Goal: Information Seeking & Learning: Understand process/instructions

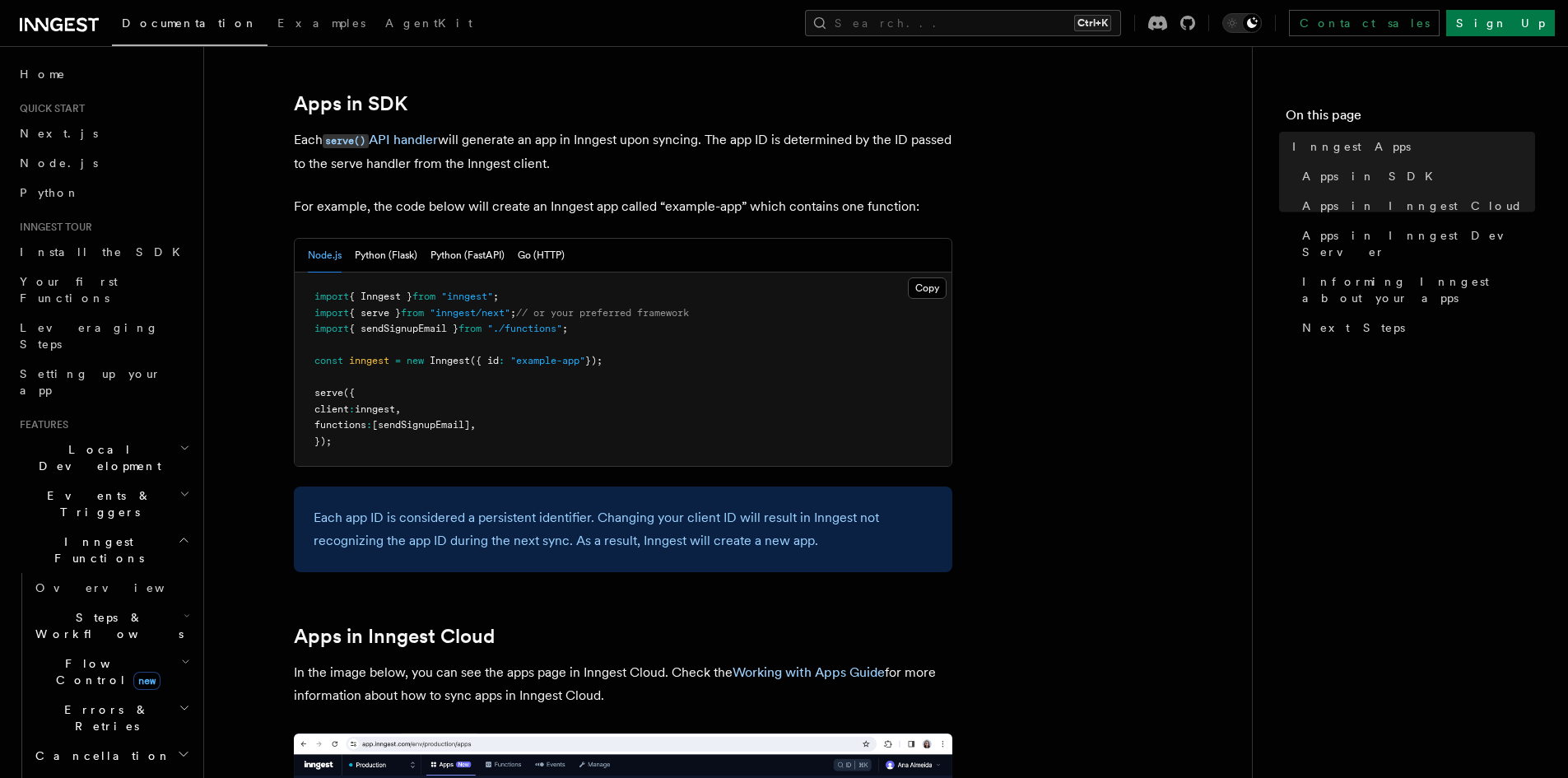
scroll to position [822, 0]
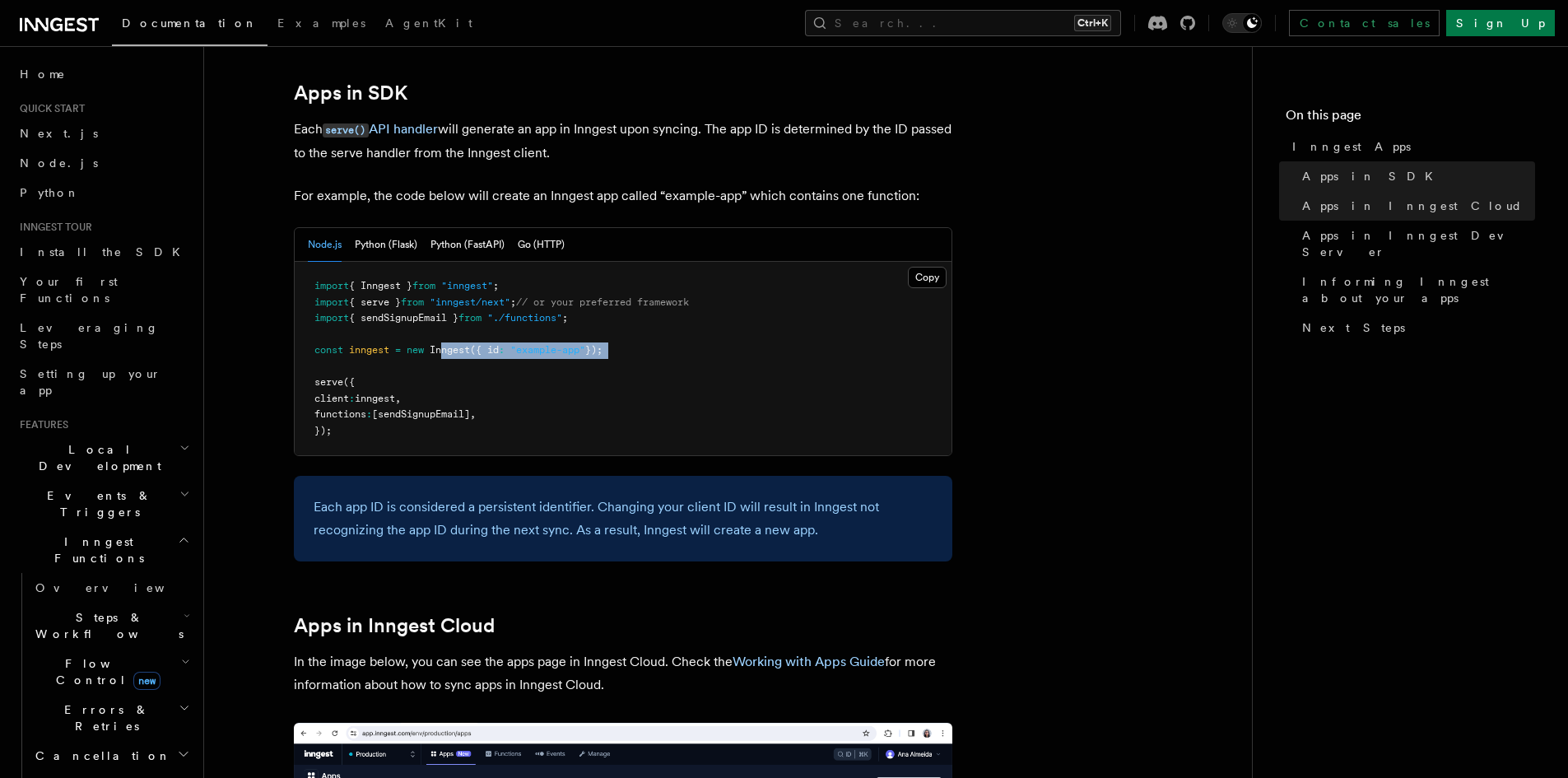
drag, startPoint x: 447, startPoint y: 352, endPoint x: 601, endPoint y: 365, distance: 154.5
click at [601, 365] on pre "import { Inngest } from "inngest" ; import { serve } from "inngest/next" ; // o…" at bounding box center [623, 358] width 657 height 193
click at [627, 390] on pre "import { Inngest } from "inngest" ; import { serve } from "inngest/next" ; // o…" at bounding box center [623, 358] width 657 height 193
click at [391, 238] on button "Python (Flask)" at bounding box center [386, 245] width 62 height 34
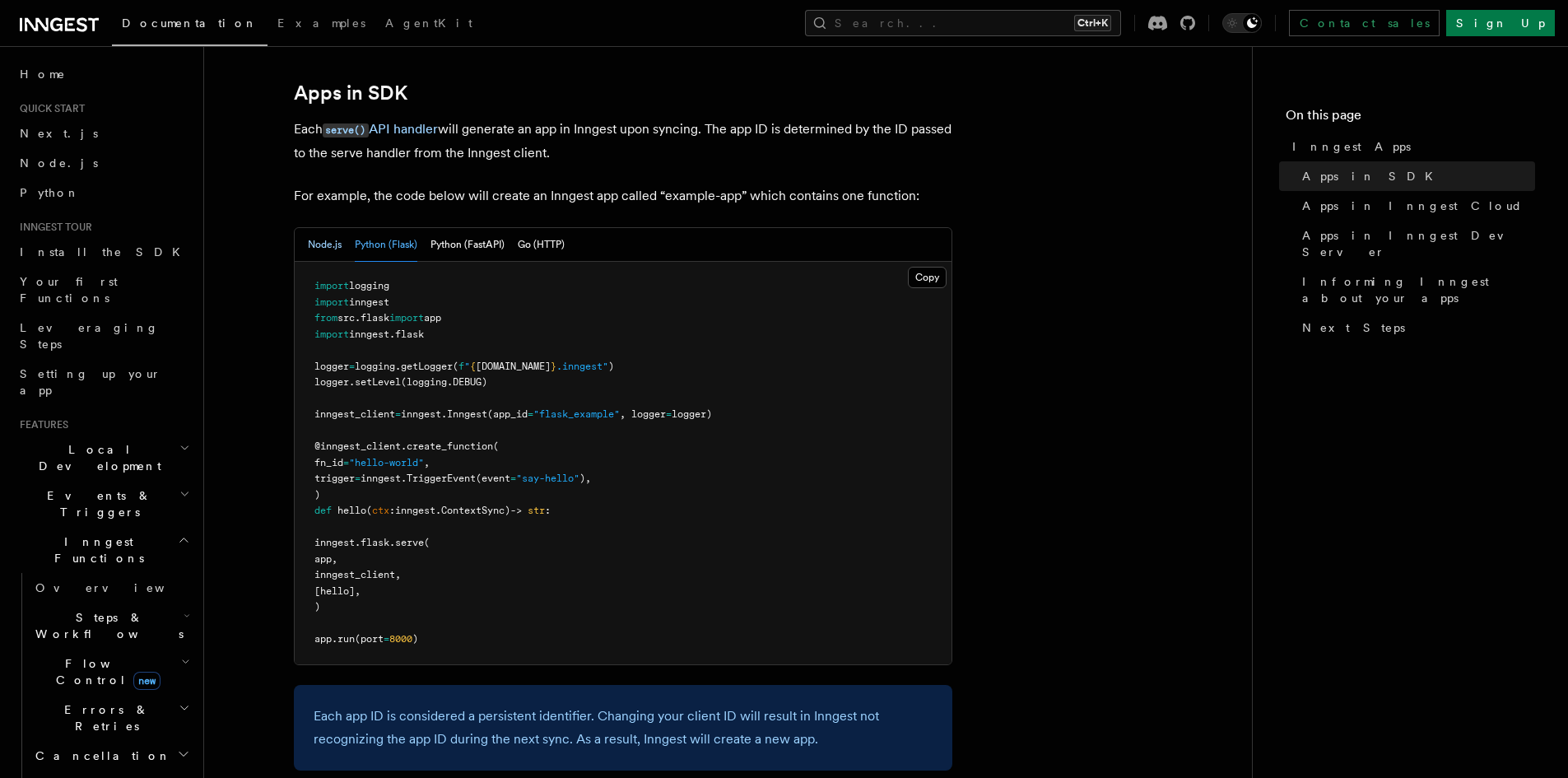
click at [324, 248] on button "Node.js" at bounding box center [324, 245] width 34 height 34
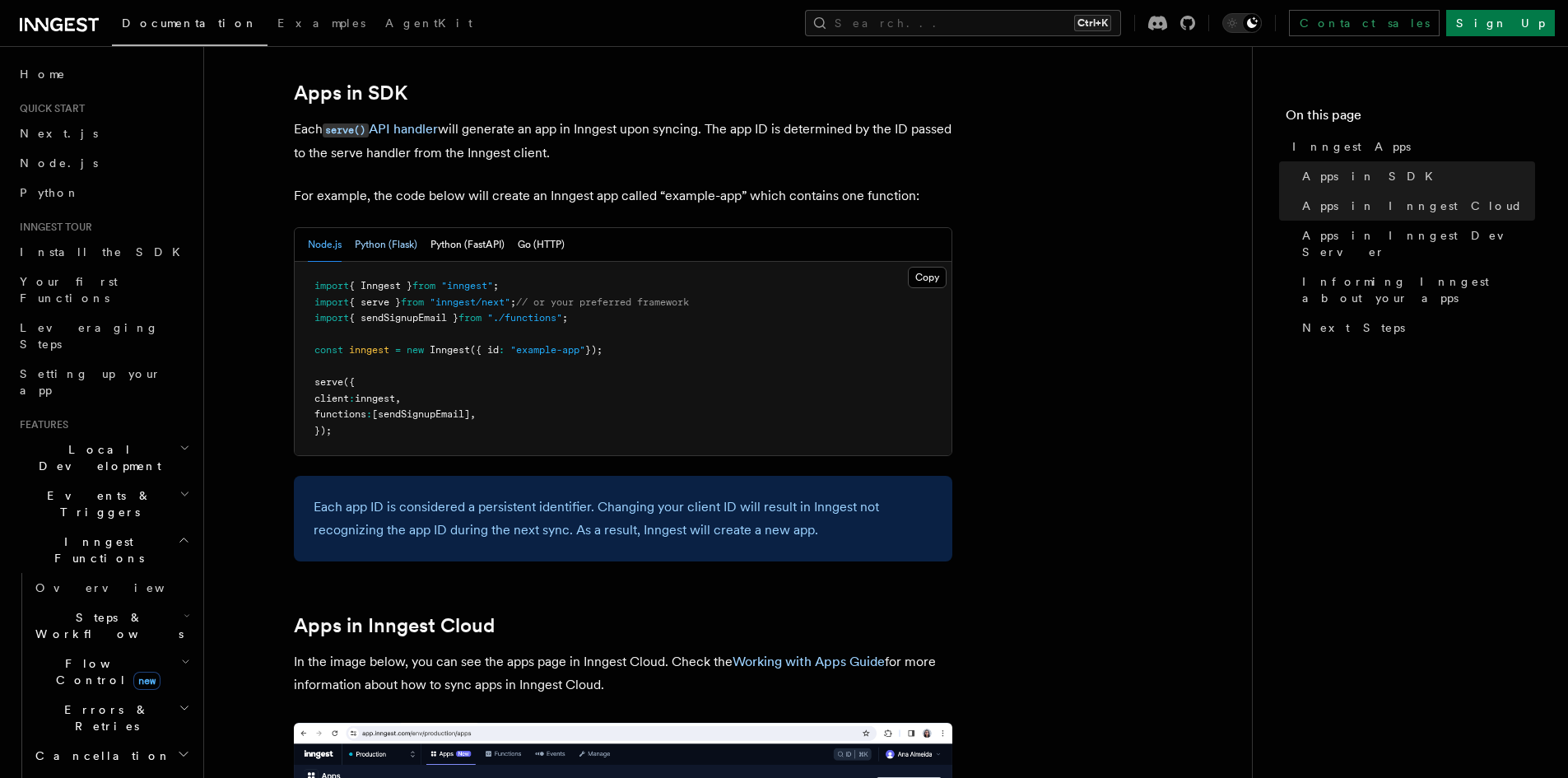
click at [386, 244] on button "Python (Flask)" at bounding box center [386, 245] width 62 height 34
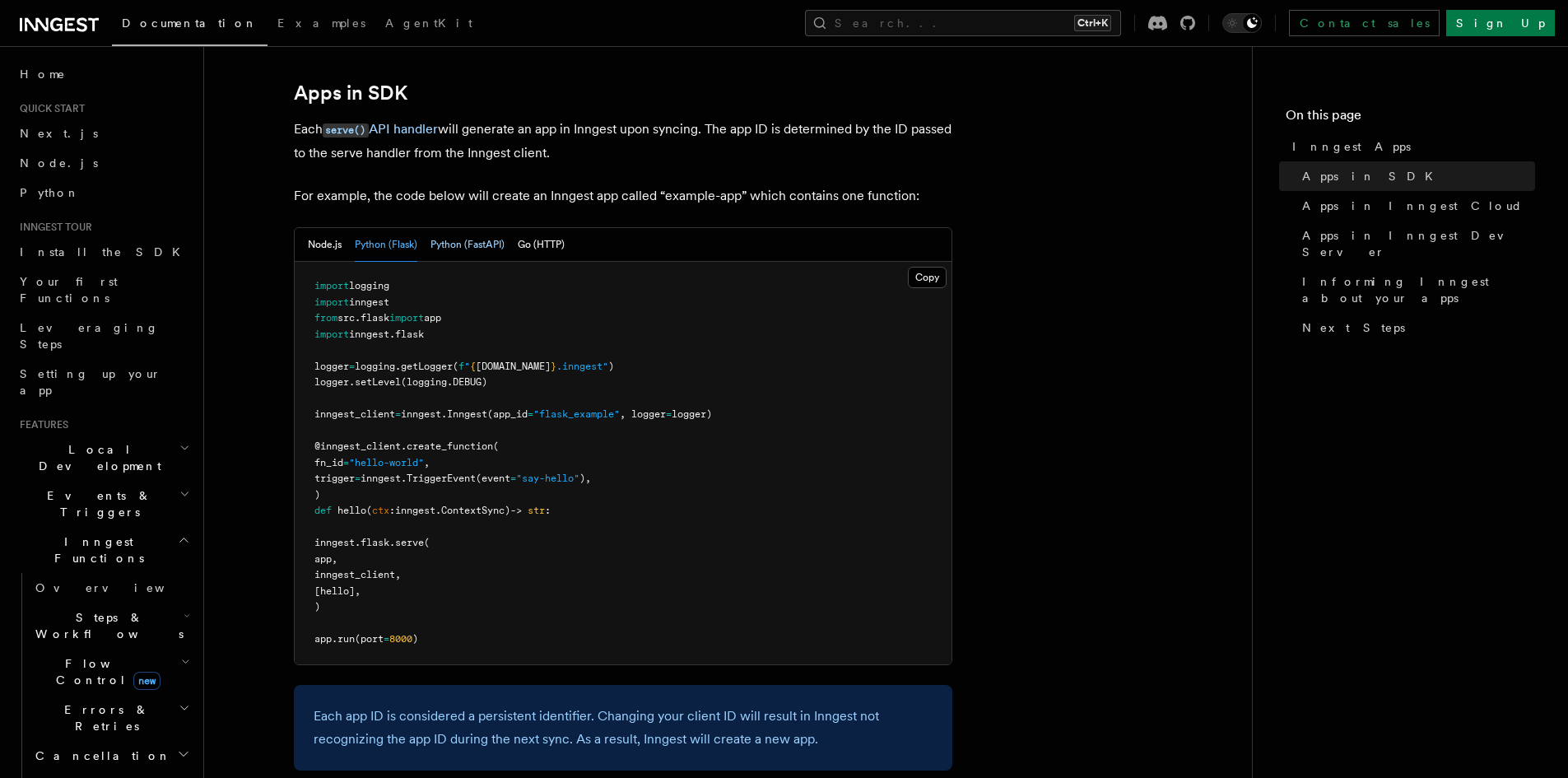
click at [460, 244] on button "Python (FastAPI)" at bounding box center [466, 245] width 74 height 34
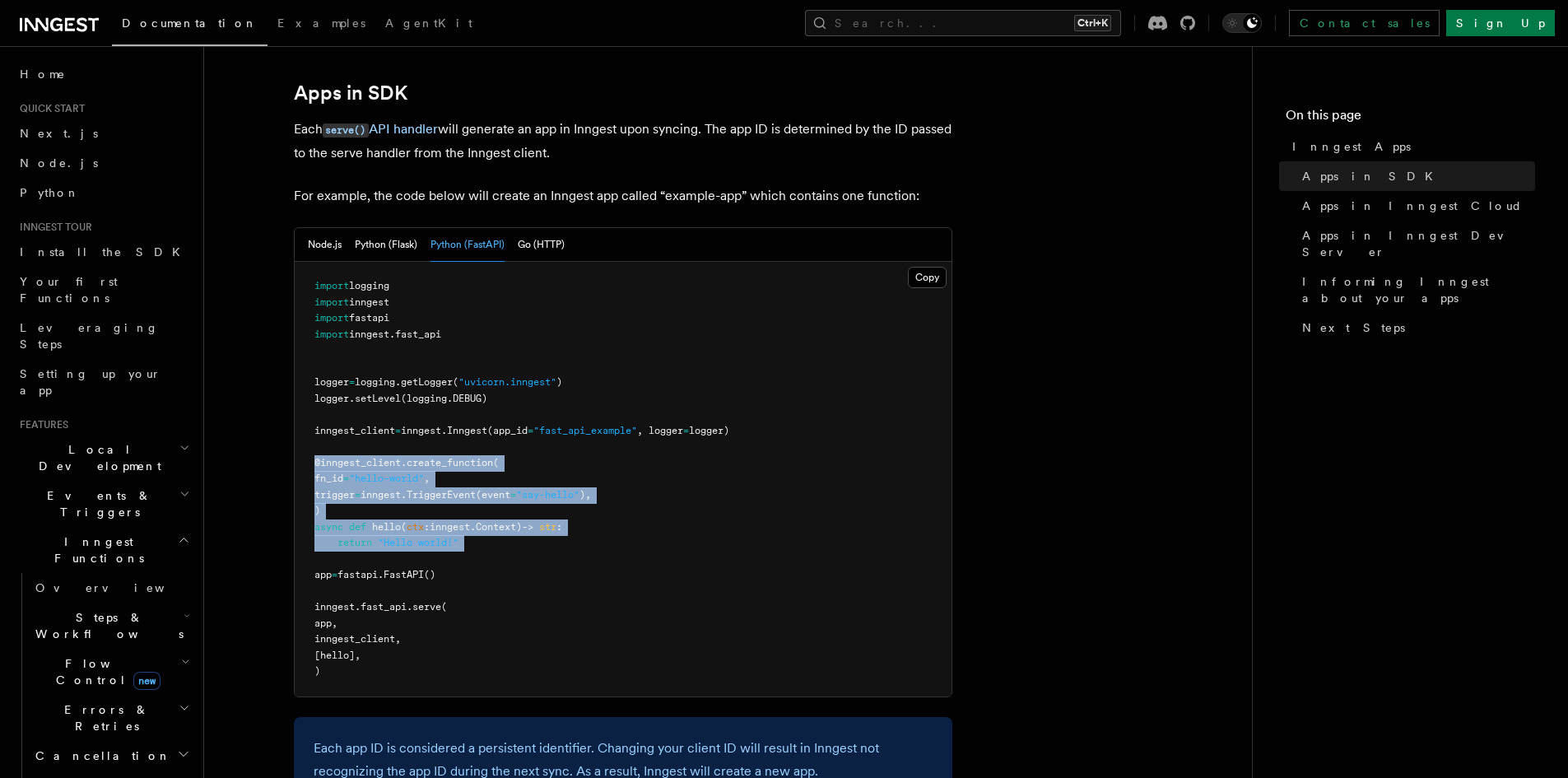
drag, startPoint x: 317, startPoint y: 457, endPoint x: 491, endPoint y: 551, distance: 197.8
click at [491, 551] on pre "import logging import inngest import fastapi import inngest . fast_api logger =…" at bounding box center [623, 478] width 657 height 435
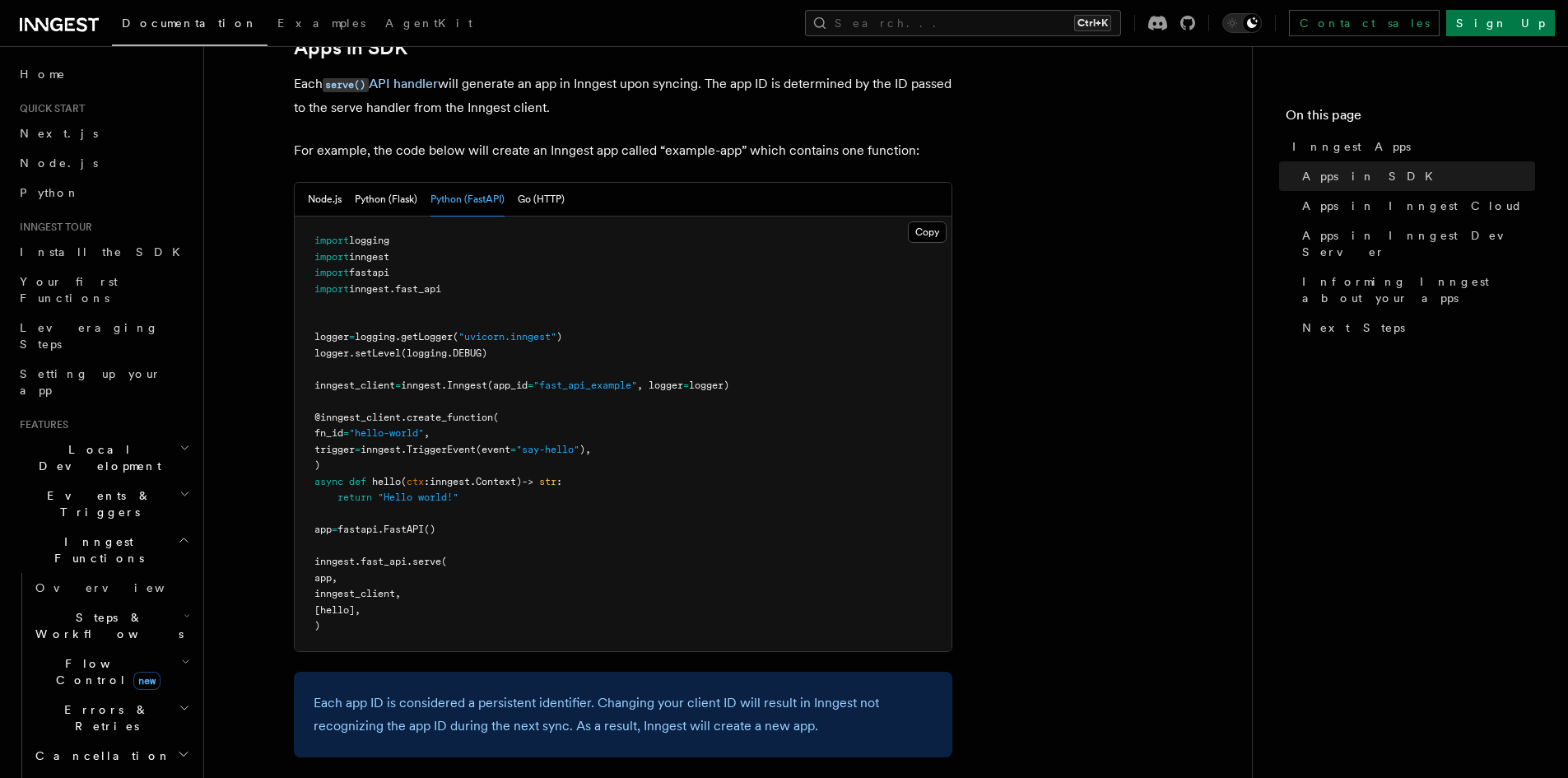
scroll to position [905, 0]
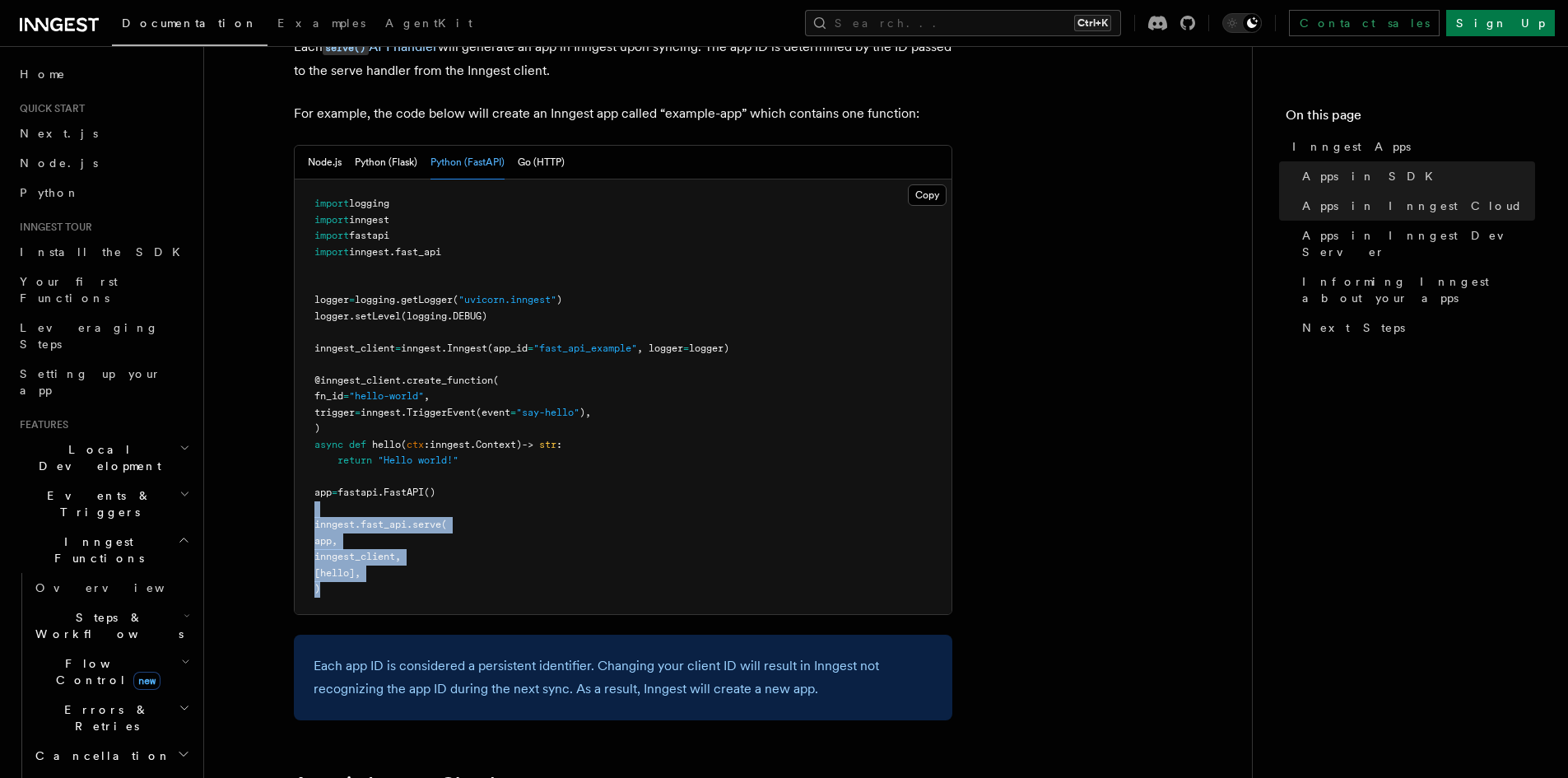
drag, startPoint x: 322, startPoint y: 593, endPoint x: 296, endPoint y: 515, distance: 82.2
click at [296, 515] on pre "import logging import inngest import fastapi import inngest . fast_api logger =…" at bounding box center [623, 396] width 657 height 435
click at [337, 555] on span "inngest_client," at bounding box center [358, 556] width 87 height 12
drag, startPoint x: 415, startPoint y: 527, endPoint x: 415, endPoint y: 588, distance: 61.0
click at [415, 588] on pre "import logging import inngest import fastapi import inngest . fast_api logger =…" at bounding box center [623, 396] width 657 height 435
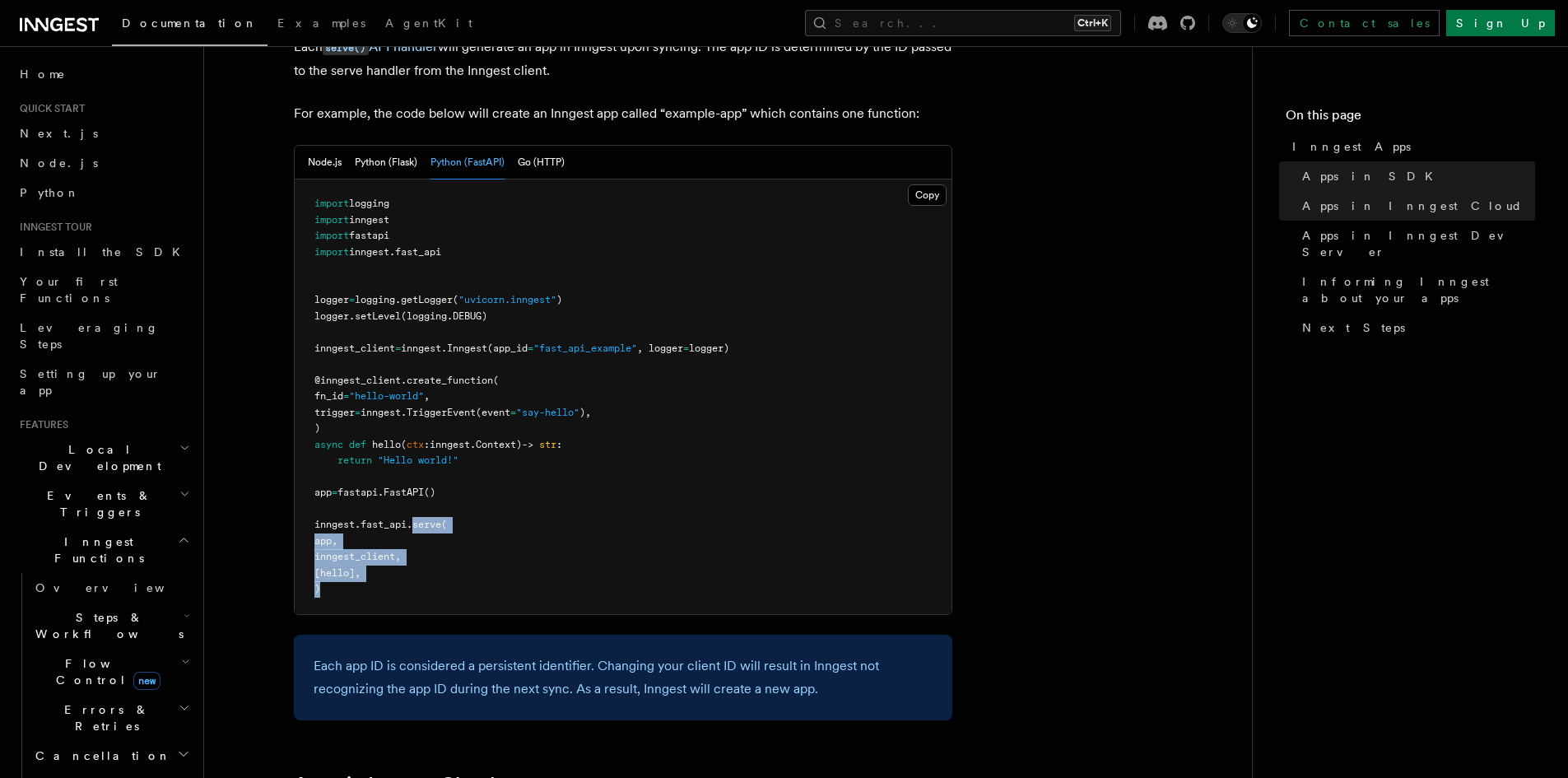
click at [415, 589] on pre "import logging import inngest import fastapi import inngest . fast_api logger =…" at bounding box center [623, 396] width 657 height 435
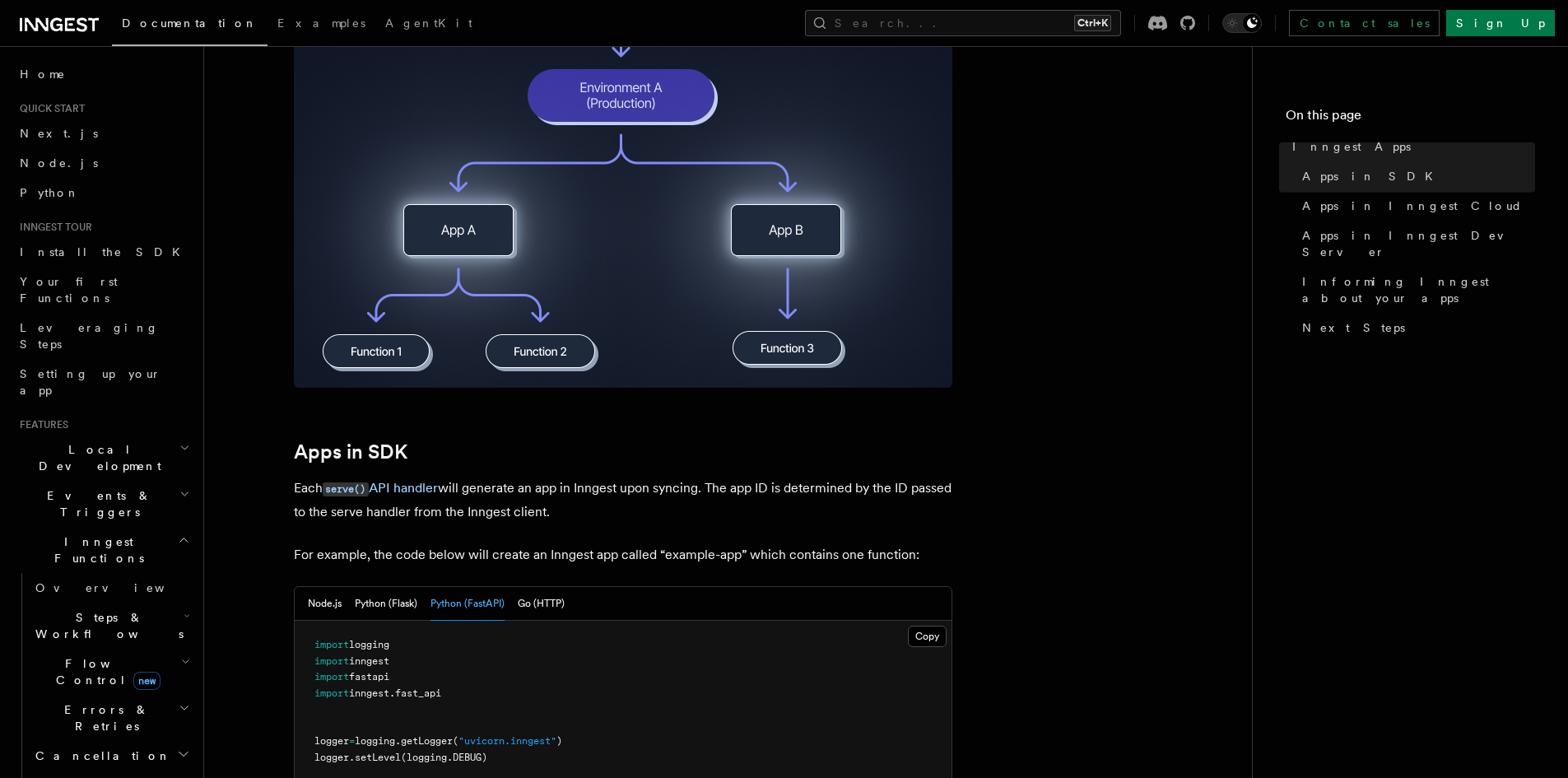
scroll to position [0, 0]
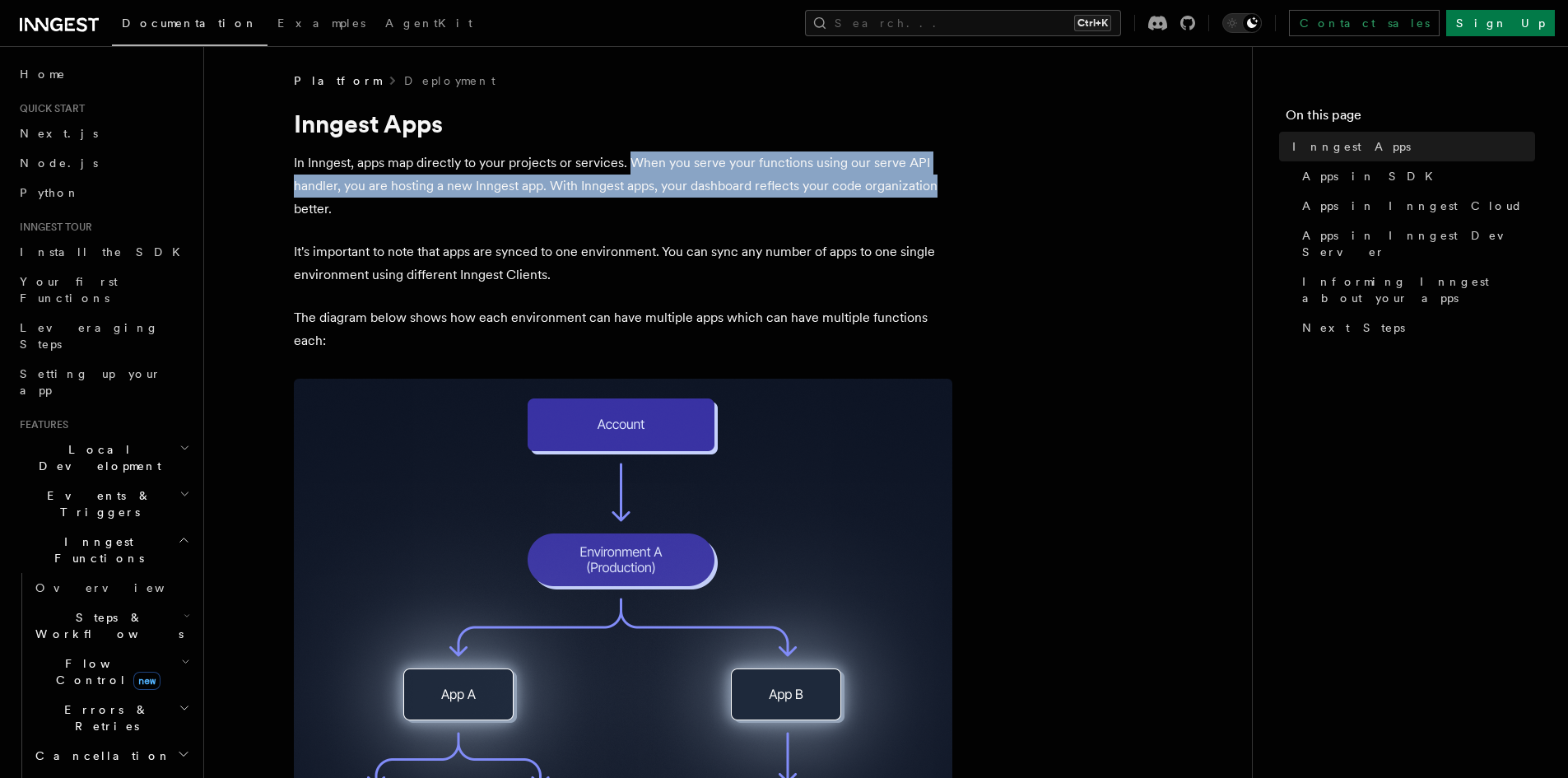
drag, startPoint x: 650, startPoint y: 163, endPoint x: 955, endPoint y: 186, distance: 305.9
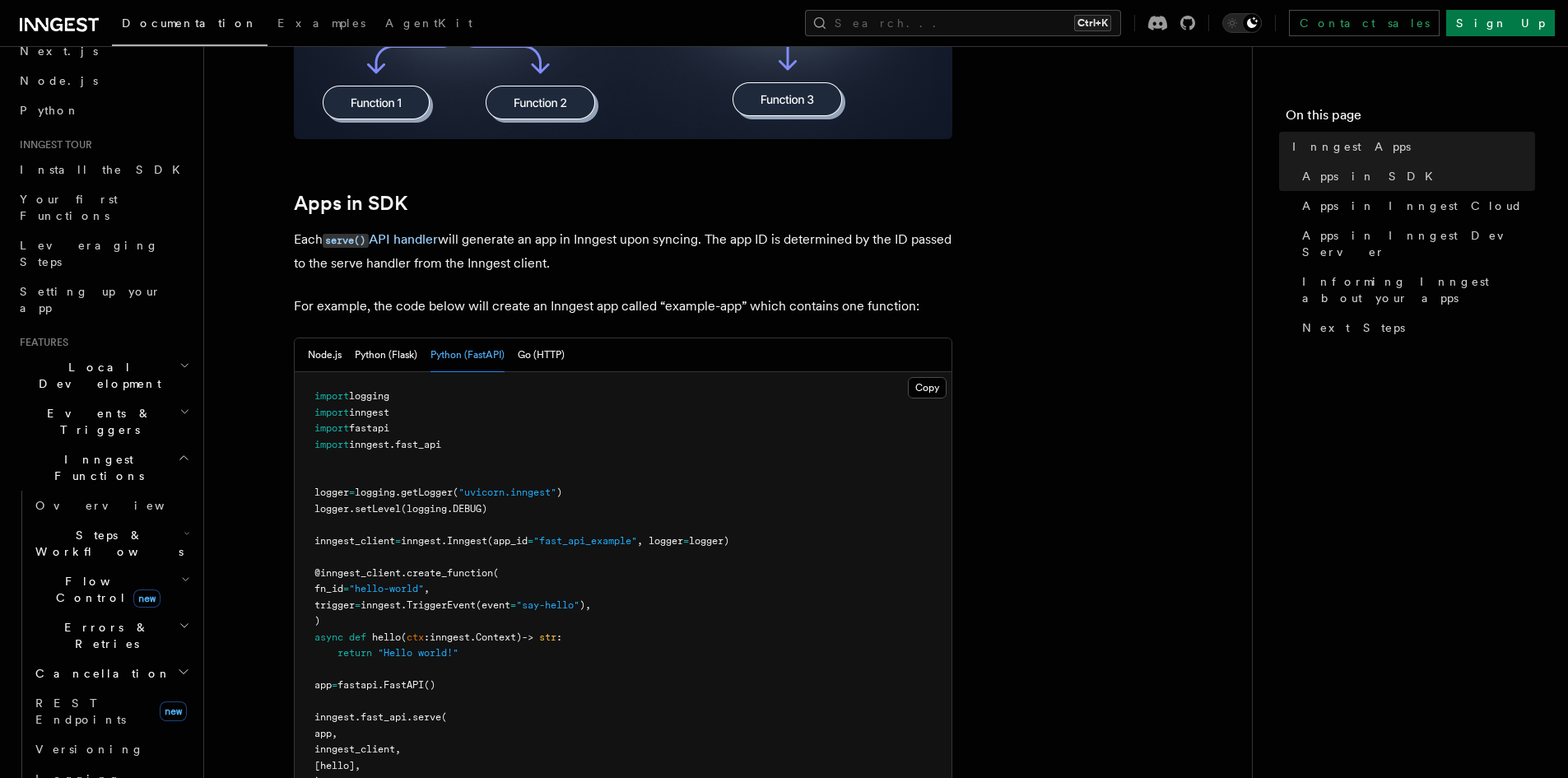
scroll to position [741, 0]
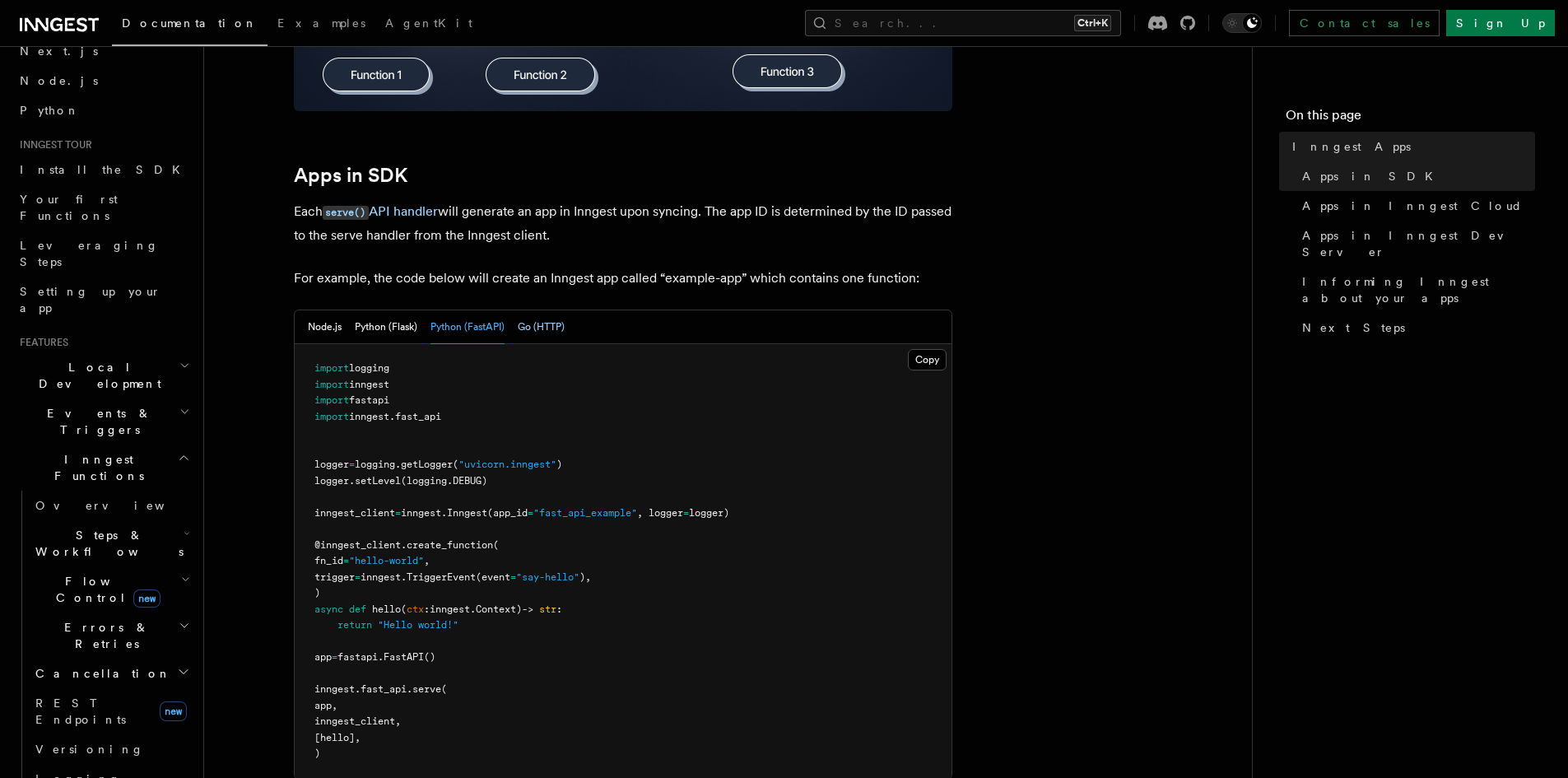
click at [526, 325] on button "Go (HTTP)" at bounding box center [541, 327] width 47 height 34
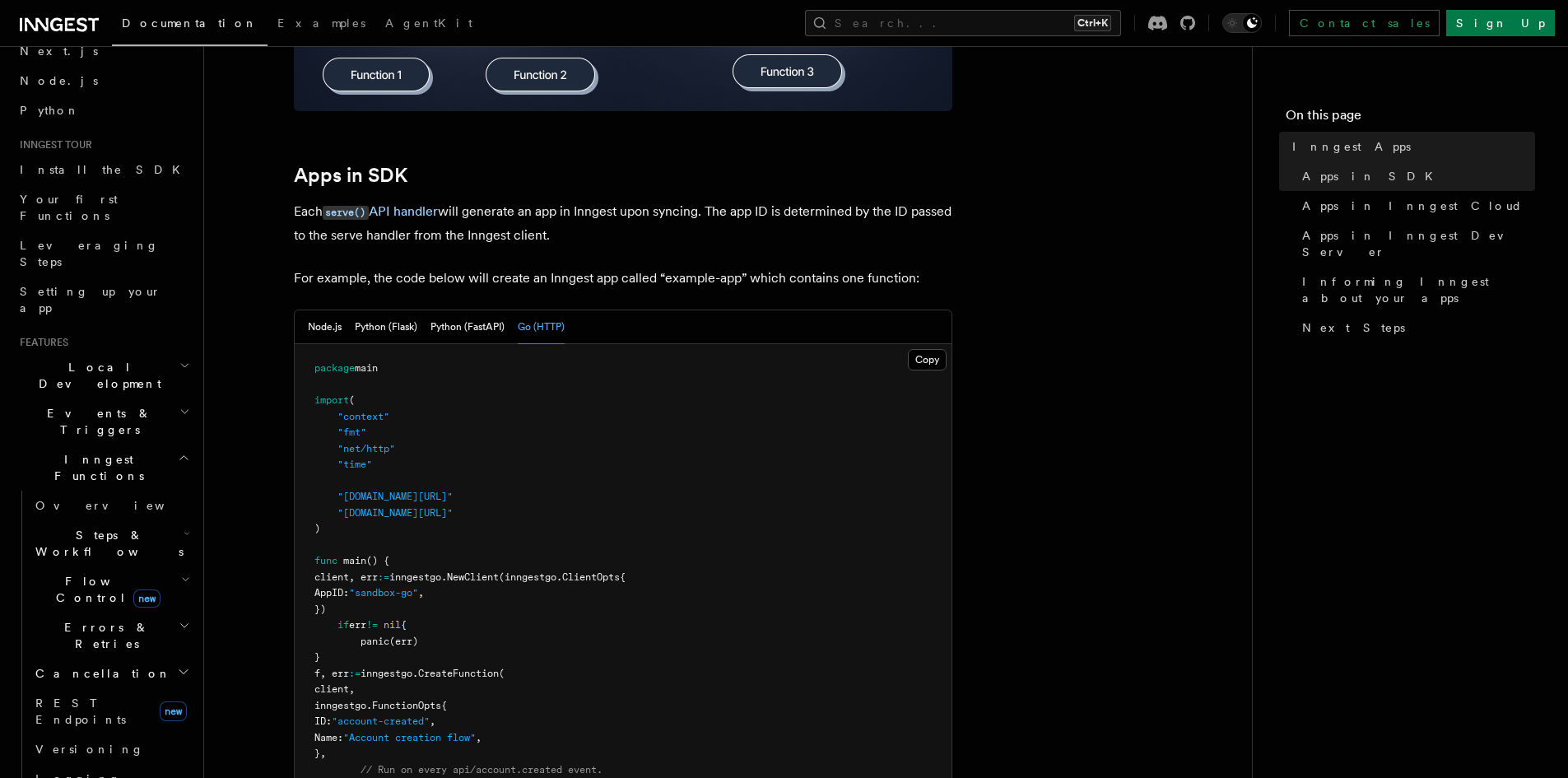
scroll to position [905, 0]
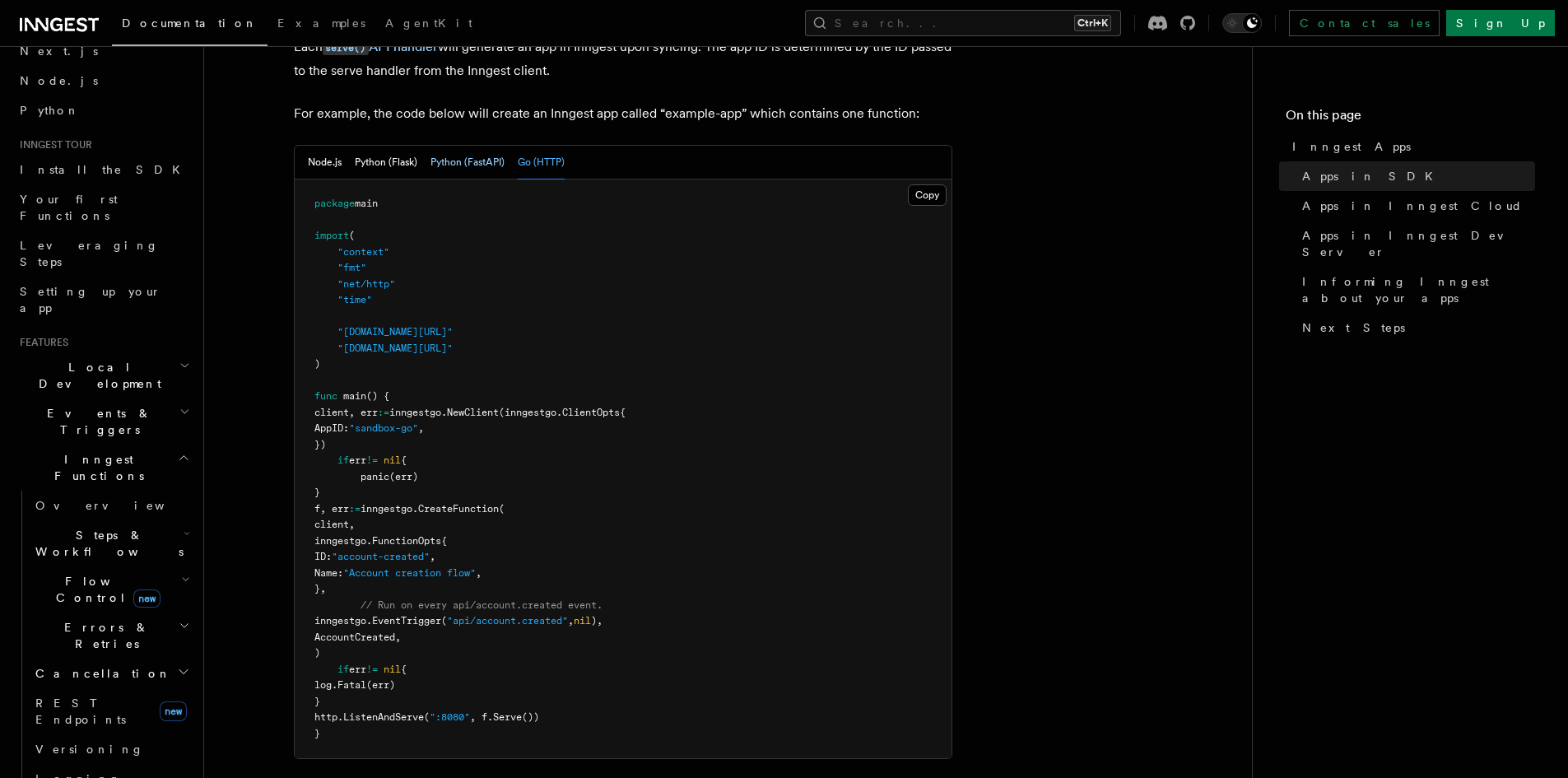
click at [495, 170] on button "Python (FastAPI)" at bounding box center [466, 163] width 74 height 34
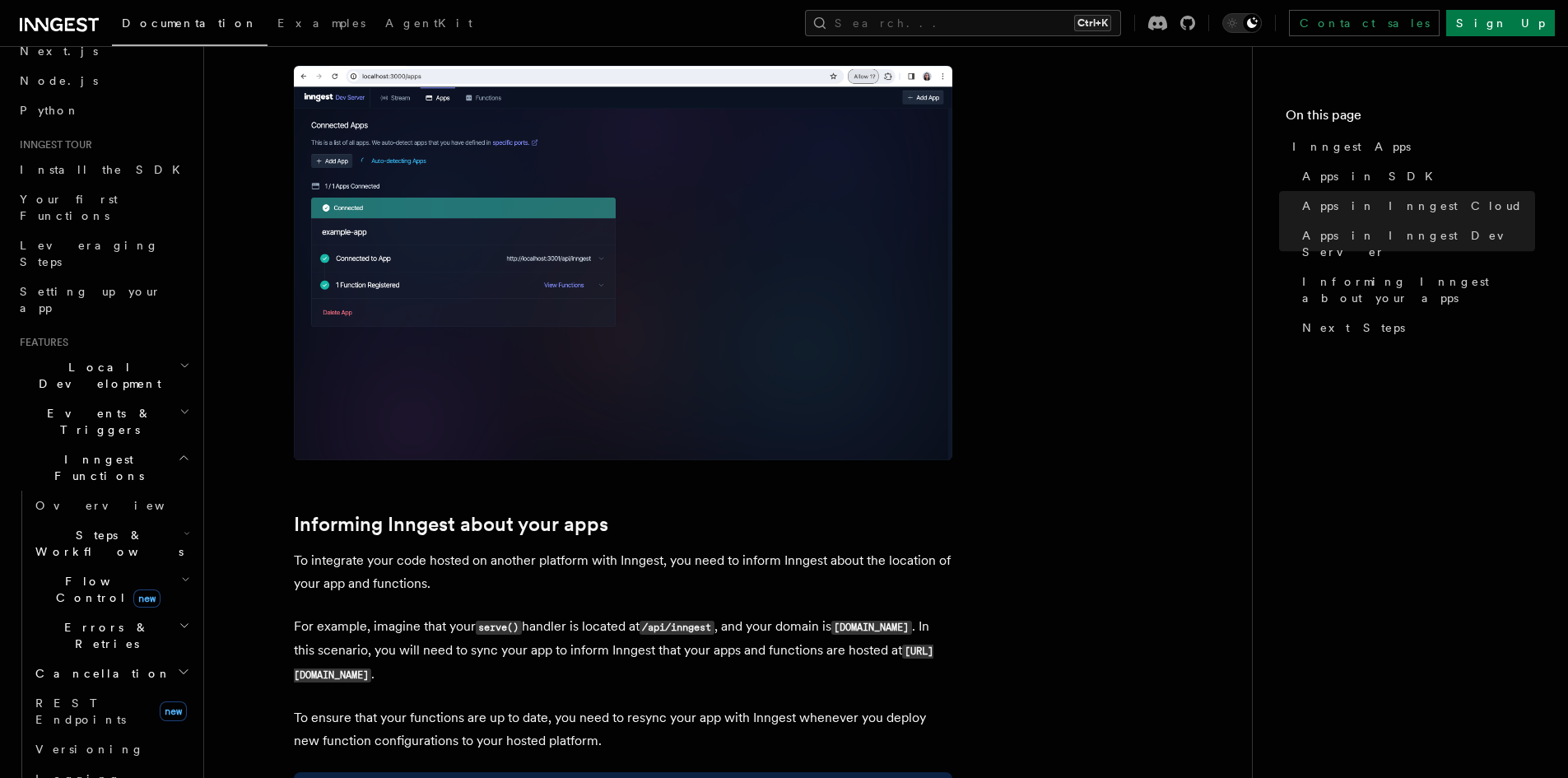
scroll to position [2551, 0]
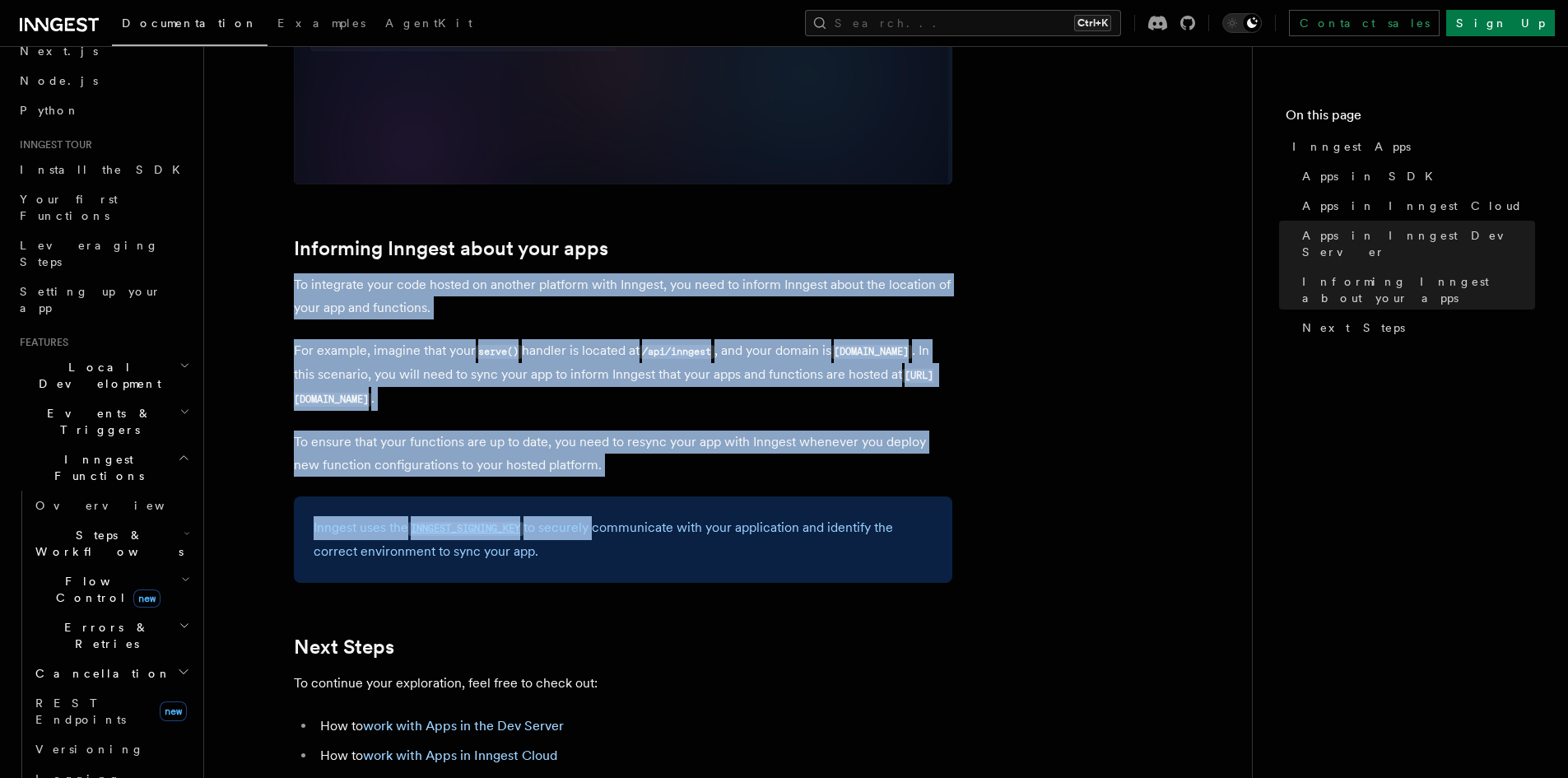
drag, startPoint x: 278, startPoint y: 276, endPoint x: 595, endPoint y: 481, distance: 377.5
drag, startPoint x: 549, startPoint y: 557, endPoint x: 327, endPoint y: 293, distance: 344.9
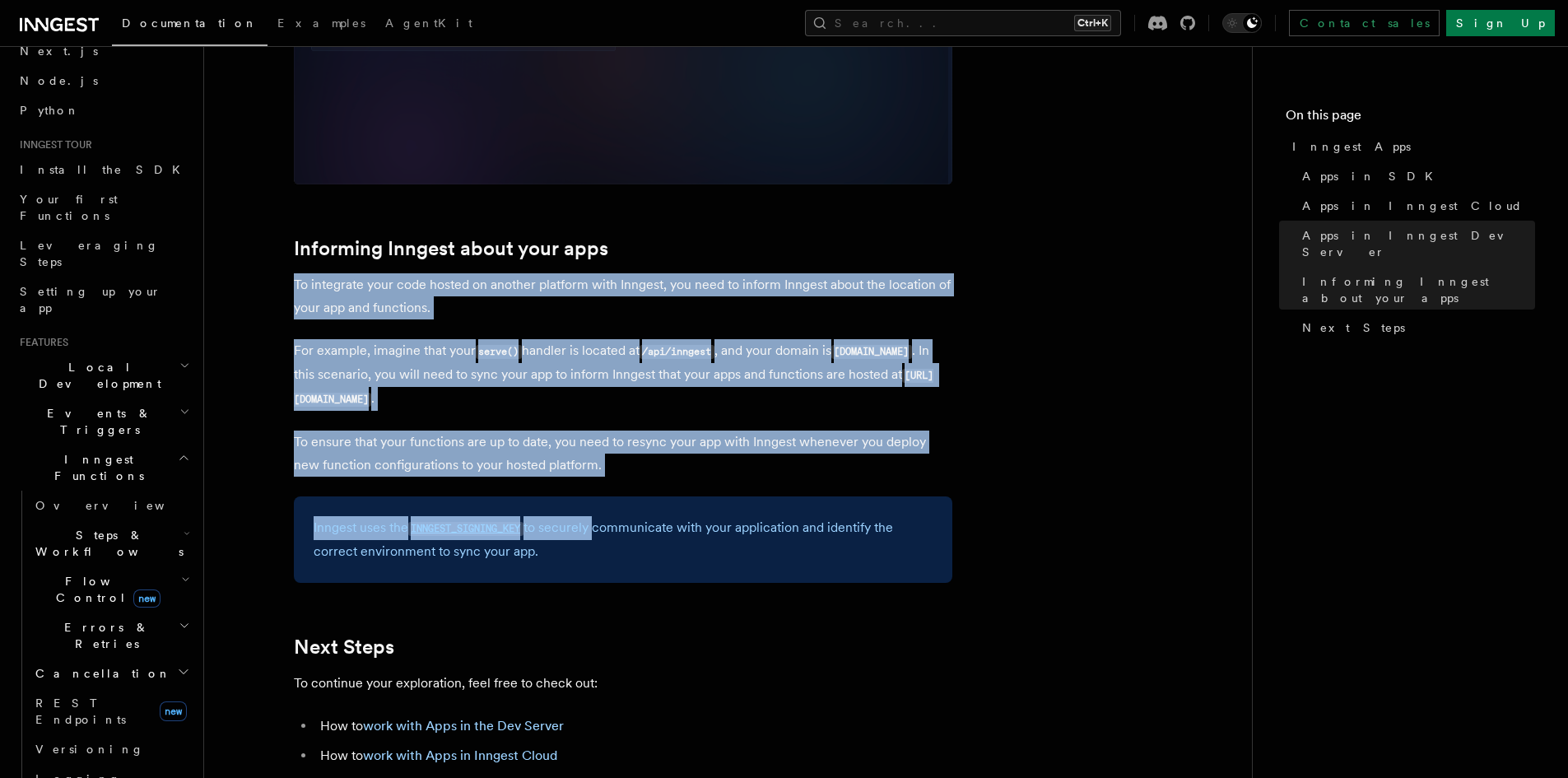
click at [538, 505] on div "Inngest uses the INNGEST_SIGNING_KEY to securely communicate with your applicat…" at bounding box center [623, 539] width 659 height 87
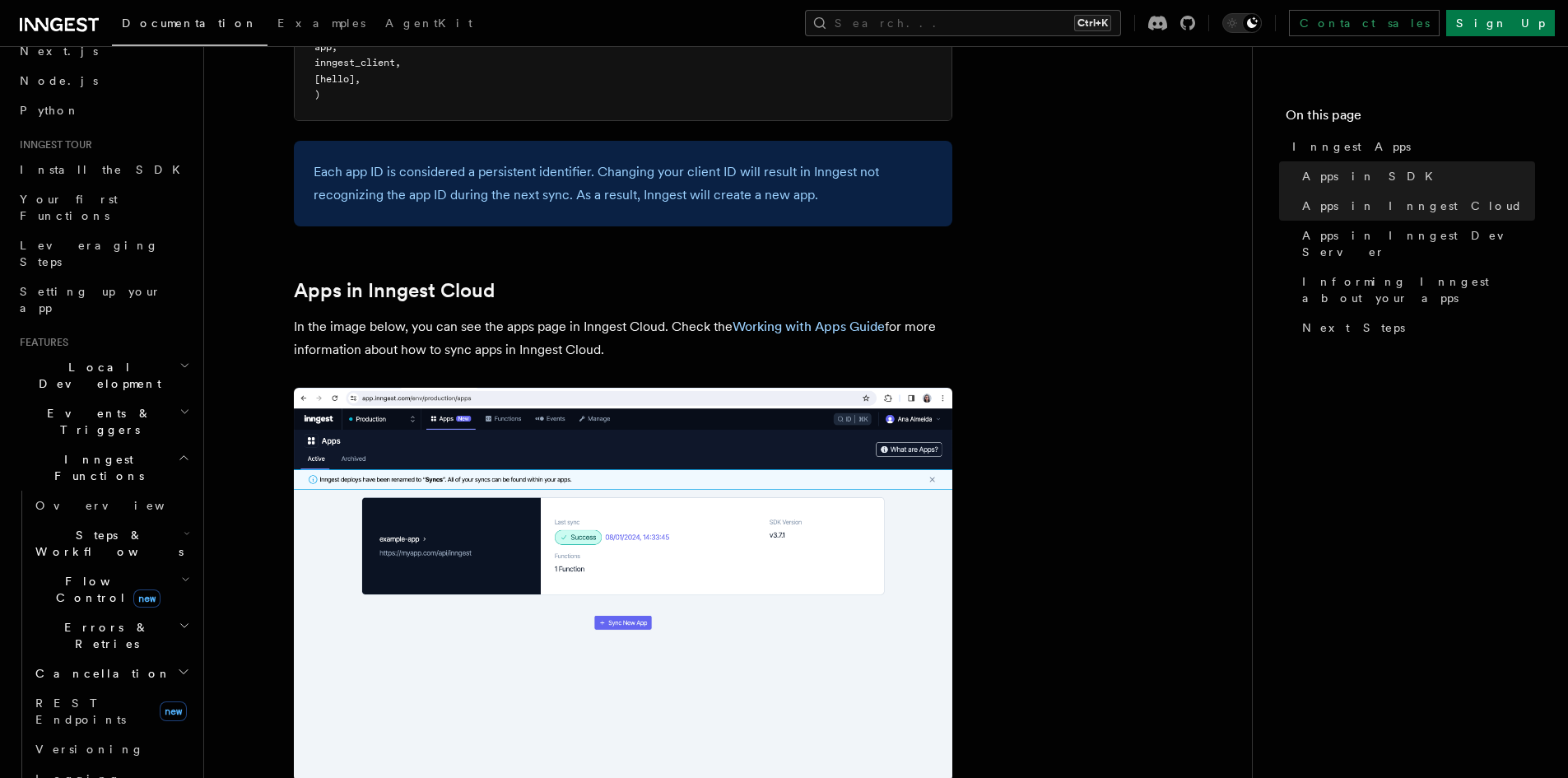
scroll to position [905, 0]
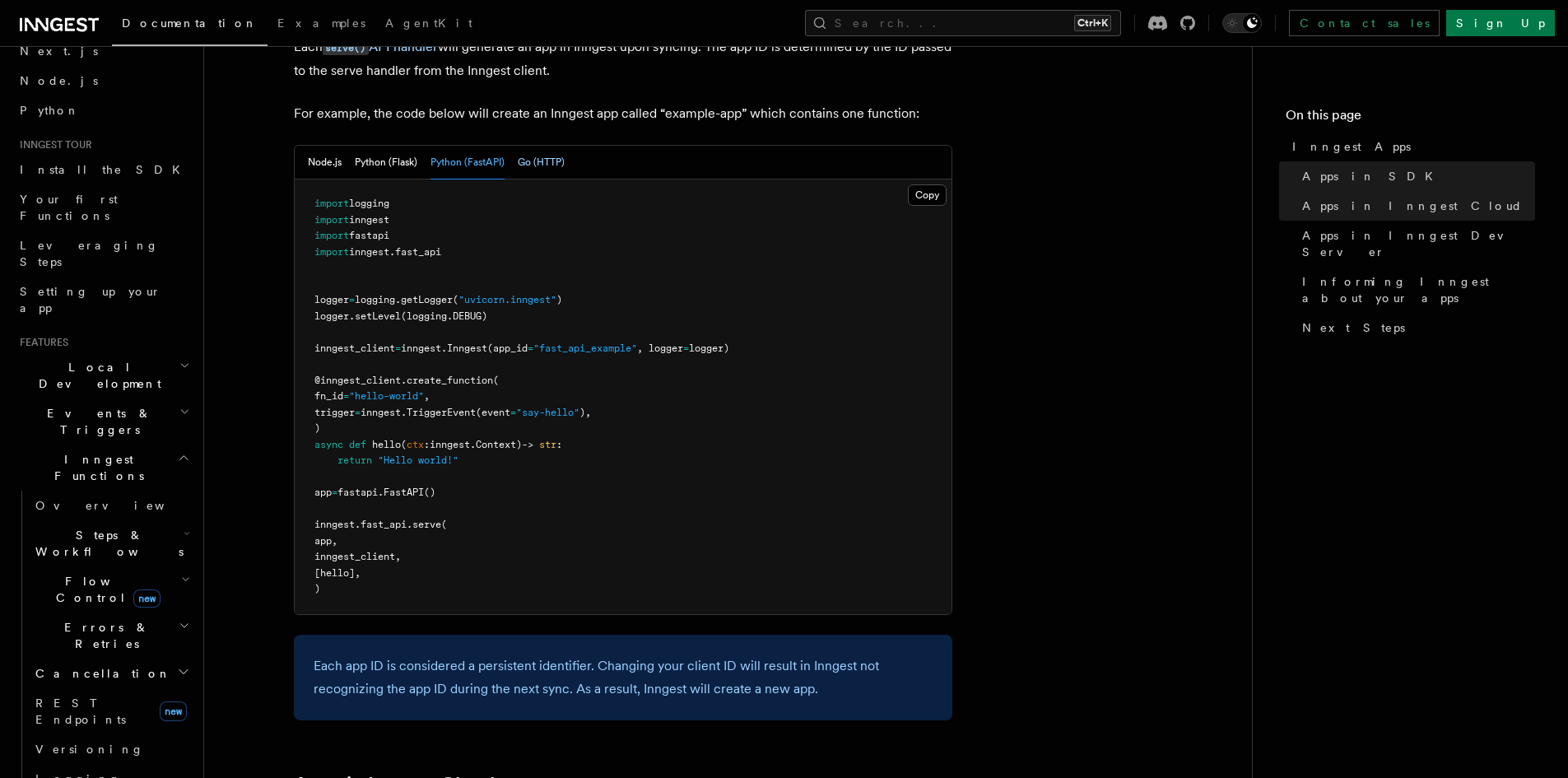
click at [540, 150] on button "Go (HTTP)" at bounding box center [541, 163] width 47 height 34
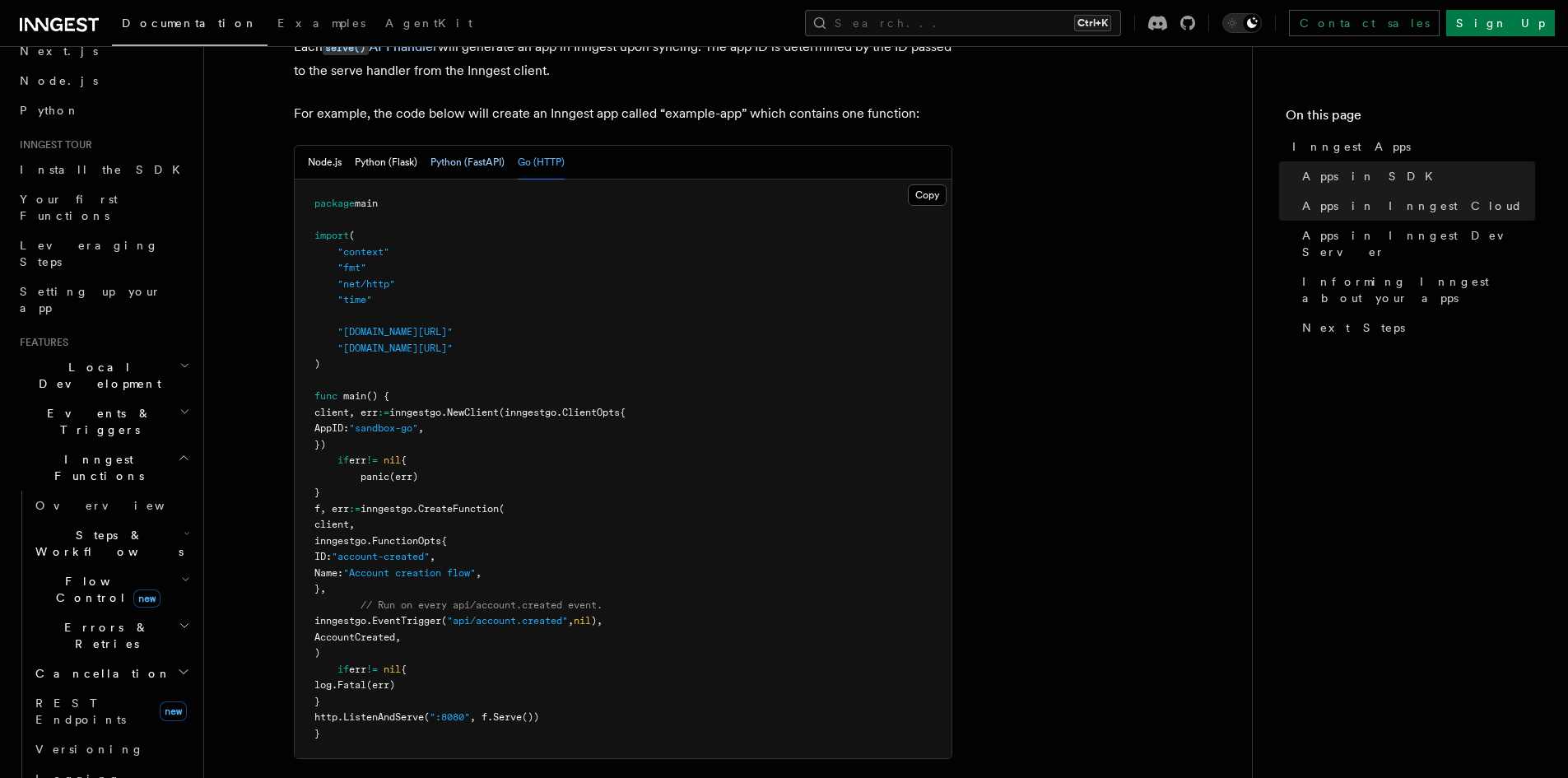
click at [451, 167] on button "Python (FastAPI)" at bounding box center [466, 163] width 74 height 34
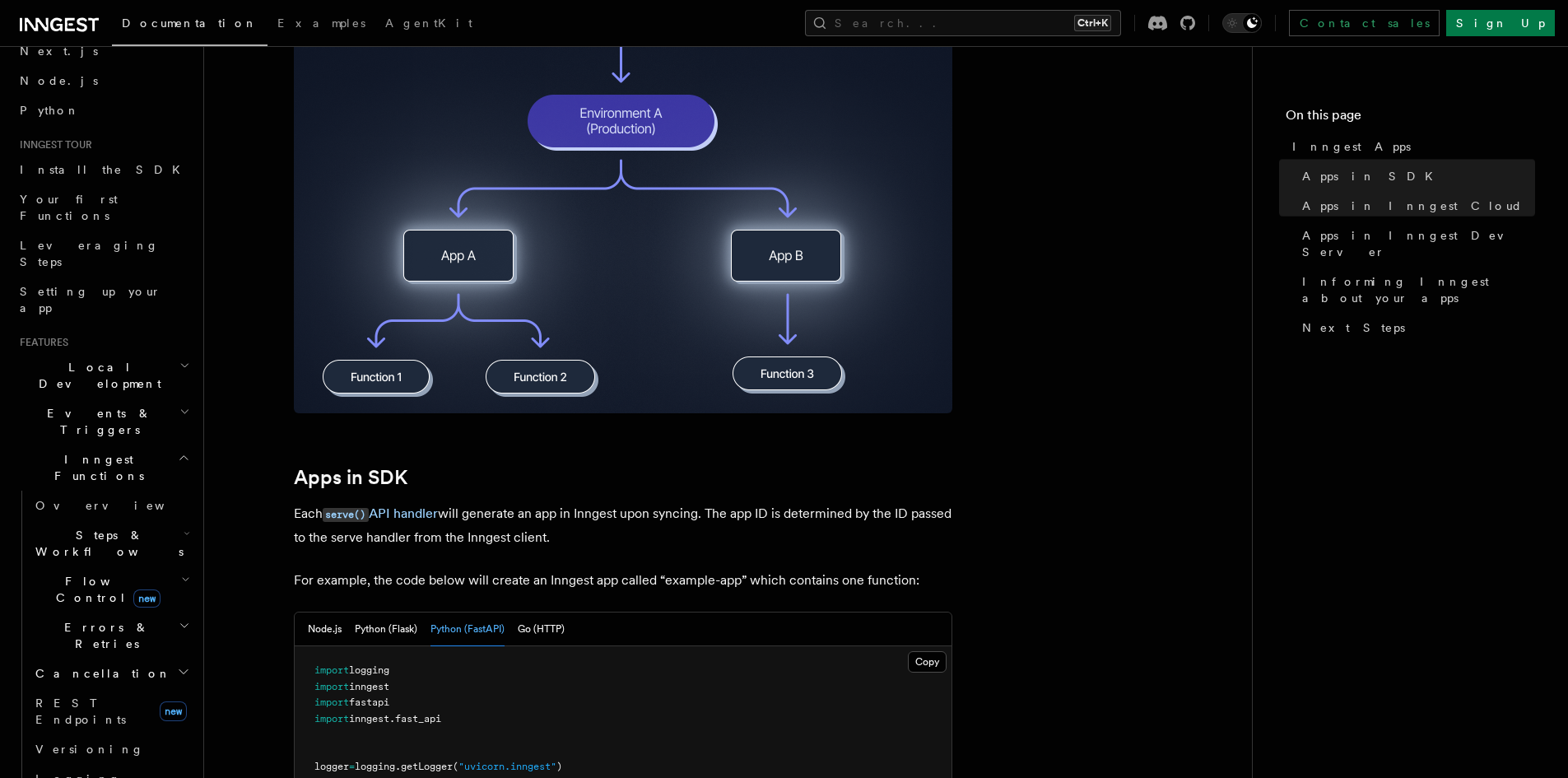
scroll to position [411, 0]
